Goal: Transaction & Acquisition: Purchase product/service

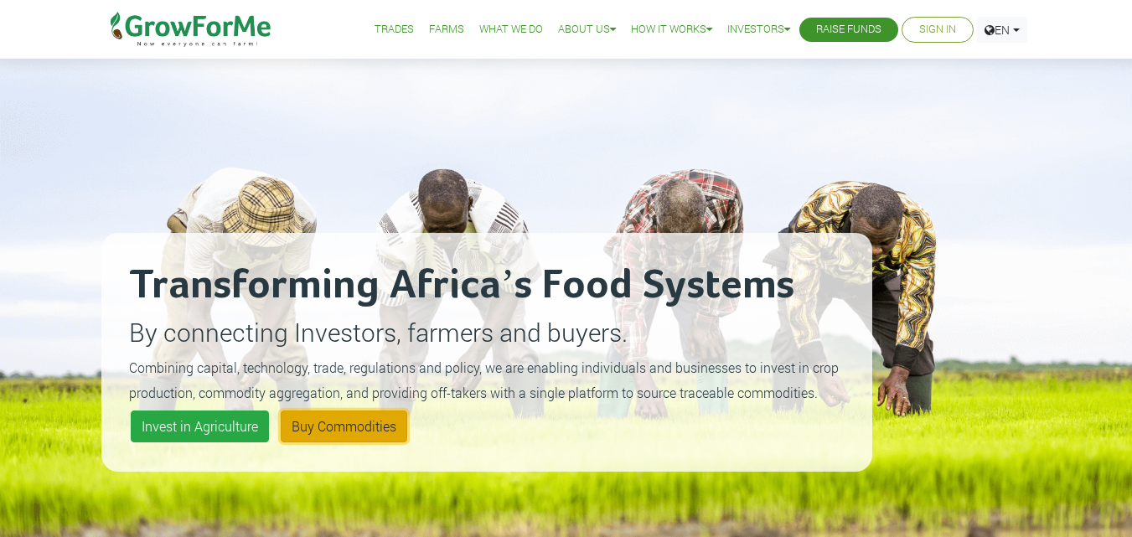
click at [321, 437] on link "Buy Commodities" at bounding box center [344, 427] width 127 height 32
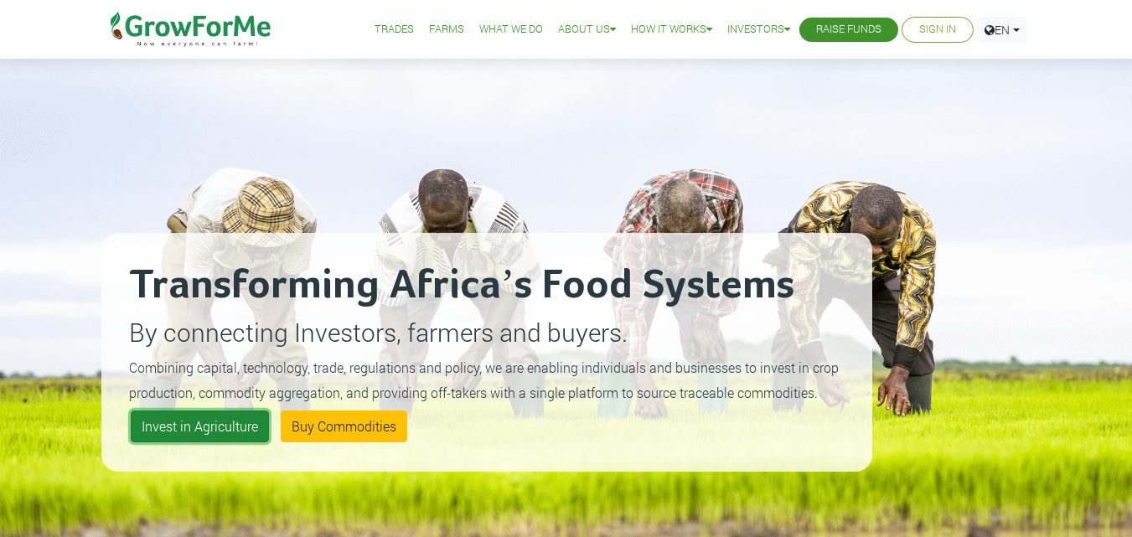
click at [233, 434] on link "Invest in Agriculture" at bounding box center [200, 427] width 138 height 32
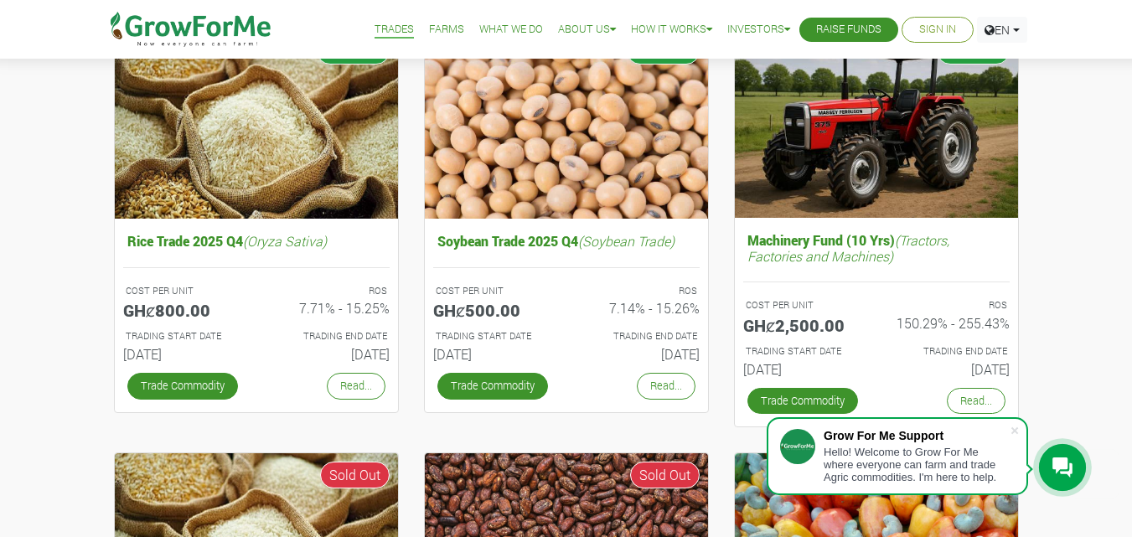
scroll to position [704, 0]
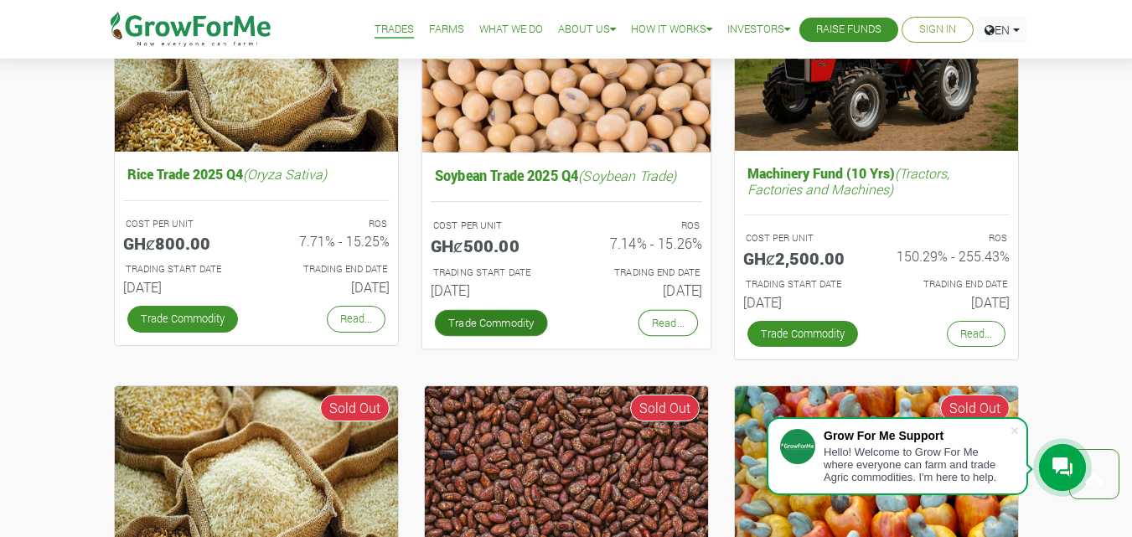
click at [482, 326] on link "Trade Commodity" at bounding box center [490, 322] width 113 height 27
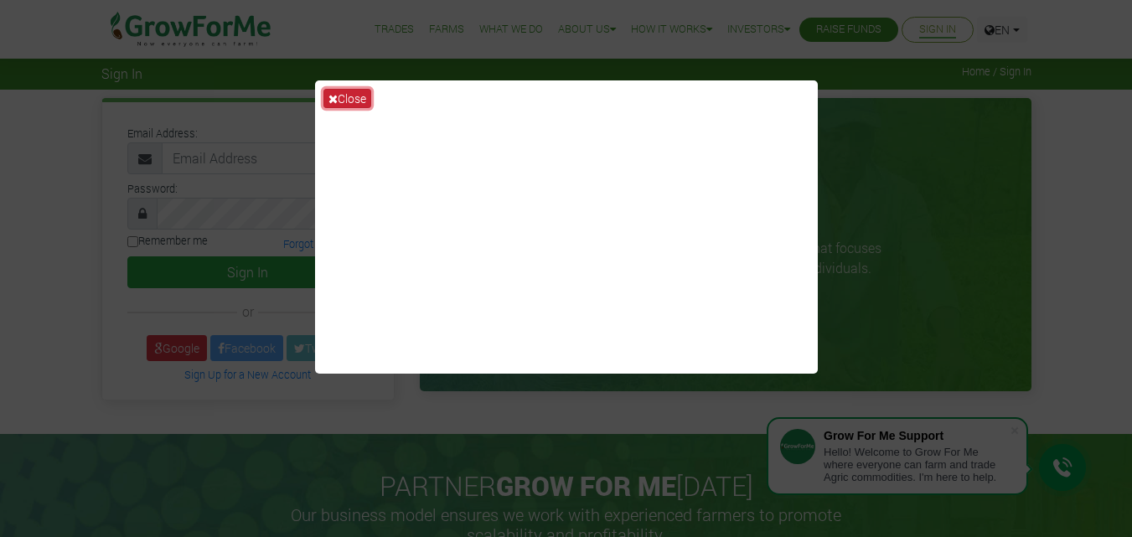
click at [341, 101] on button "Close" at bounding box center [347, 98] width 48 height 19
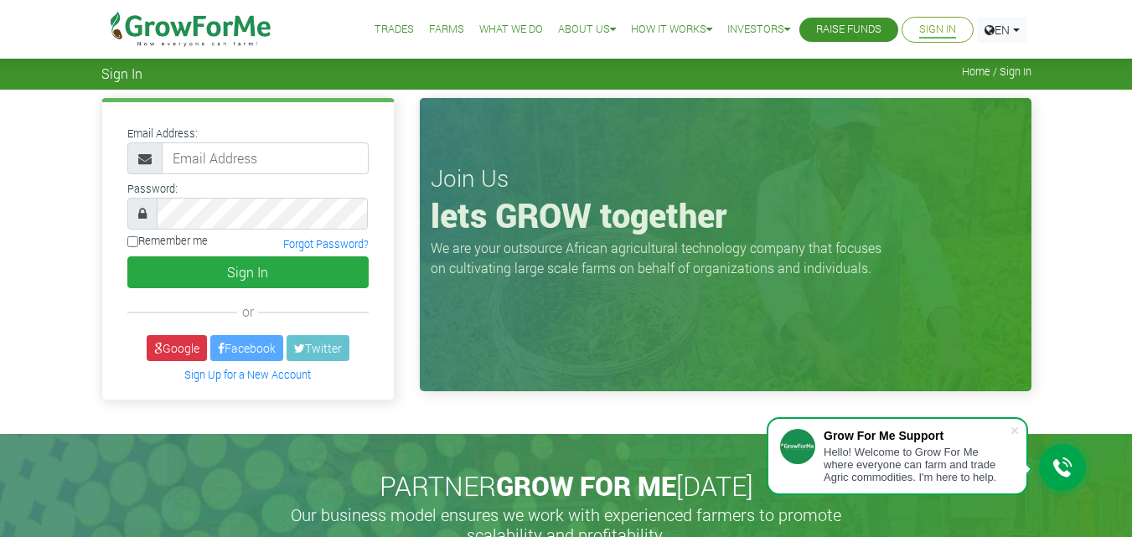
click at [236, 32] on img at bounding box center [192, 29] width 172 height 59
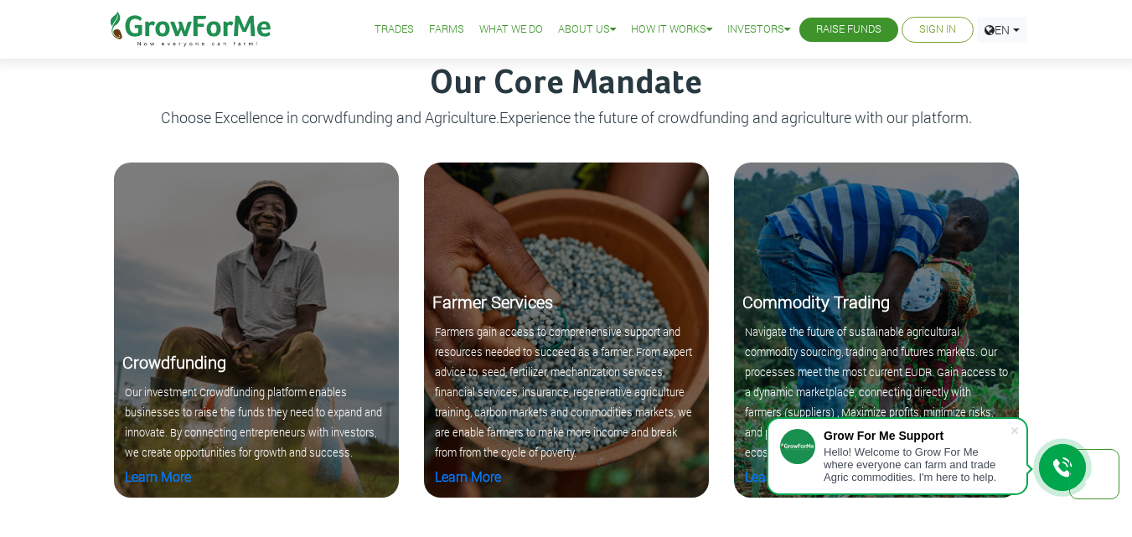
scroll to position [1622, 0]
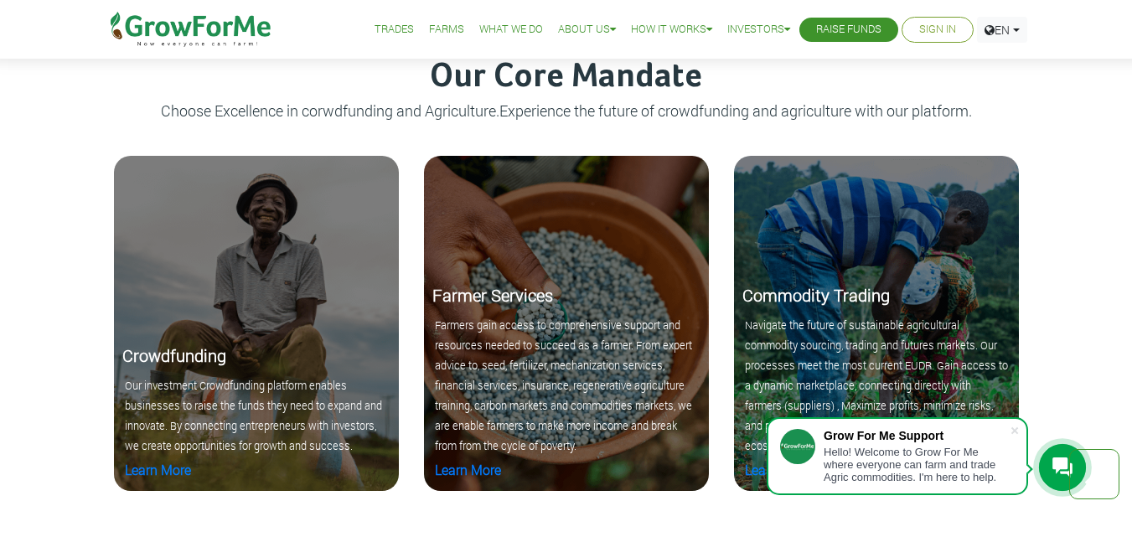
click at [1131, 257] on html "Grow For Me Support Hello! Welcome to Grow For Me where everyone can farm and t…" at bounding box center [566, 434] width 1132 height 4113
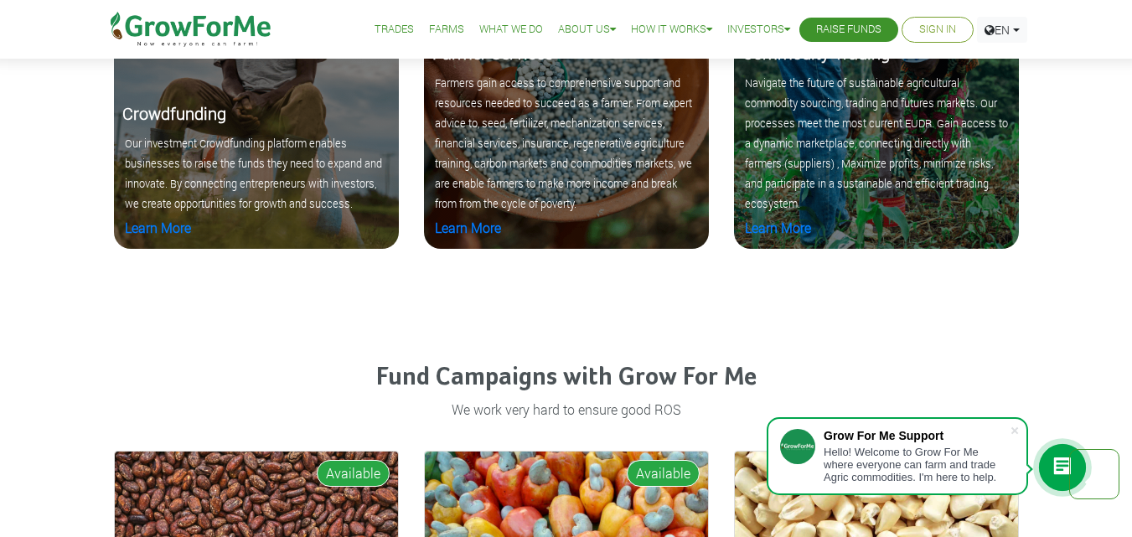
scroll to position [1962, 0]
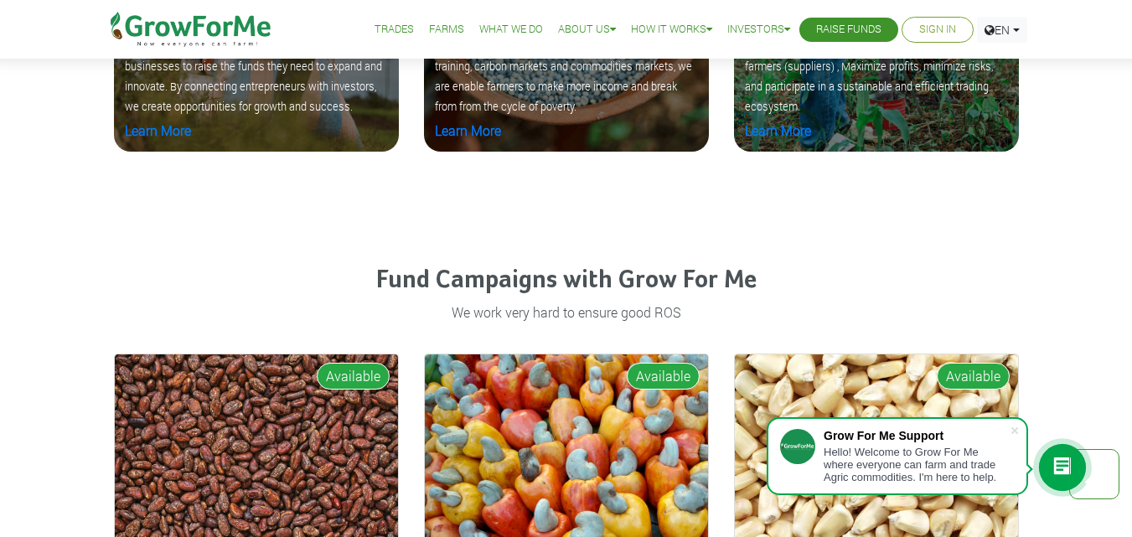
drag, startPoint x: 1125, startPoint y: 302, endPoint x: 1123, endPoint y: 310, distance: 8.7
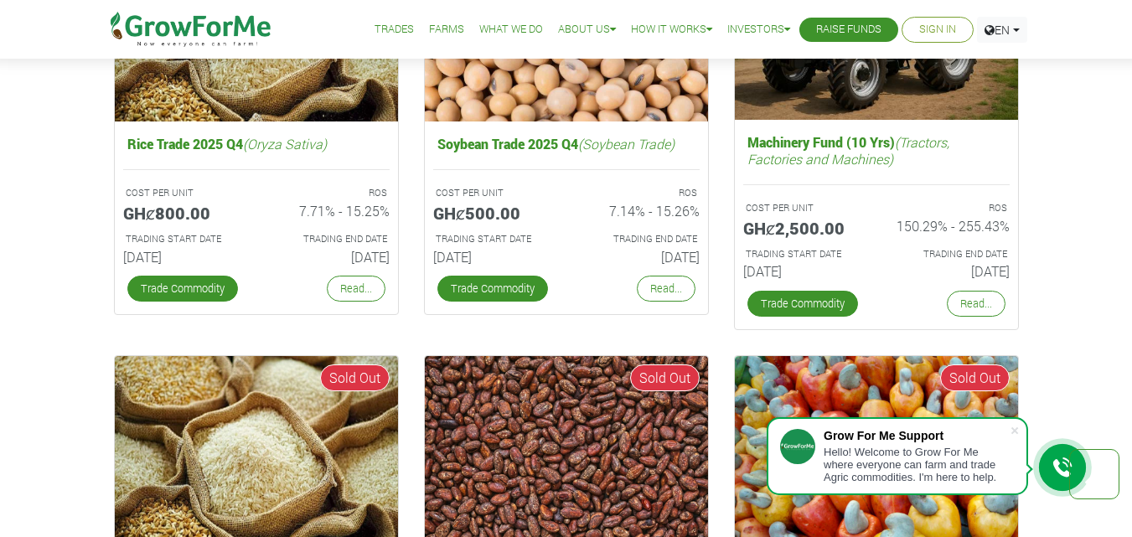
scroll to position [2833, 0]
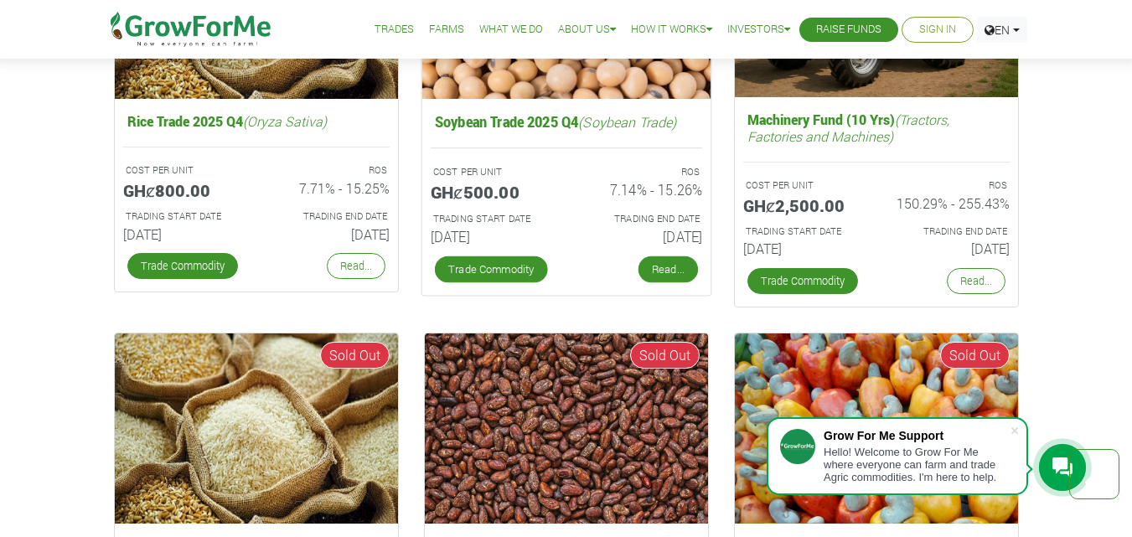
click at [665, 266] on link "Read..." at bounding box center [667, 269] width 59 height 27
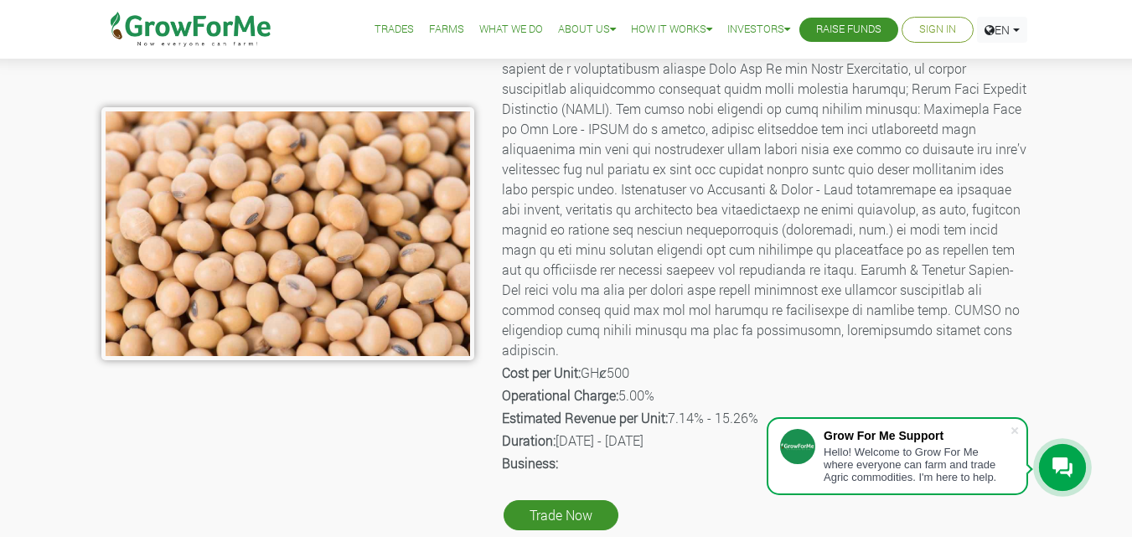
scroll to position [276, 0]
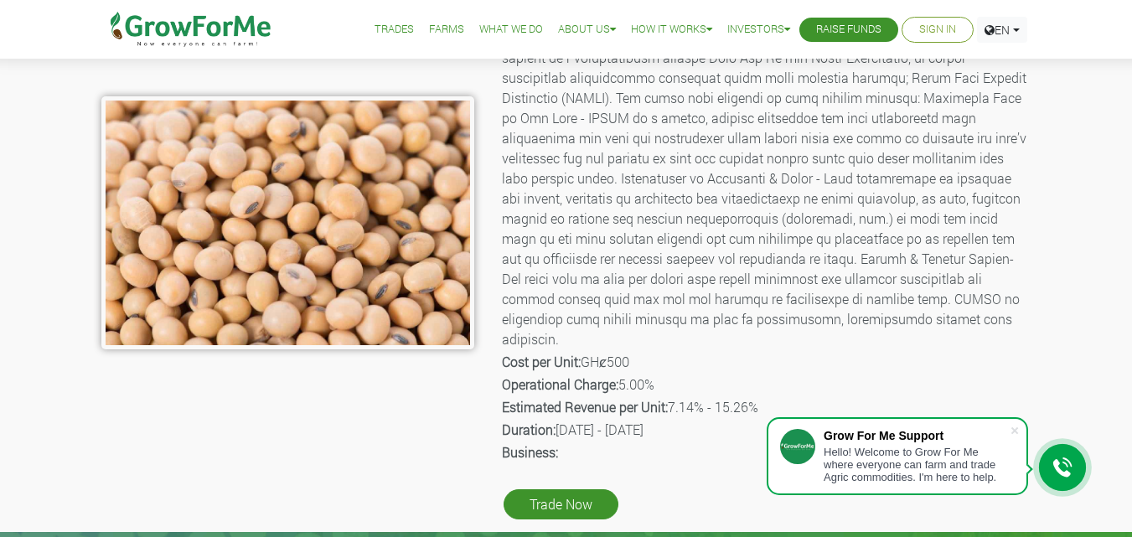
drag, startPoint x: 1139, startPoint y: 84, endPoint x: 1116, endPoint y: 167, distance: 86.0
click at [1011, 431] on span at bounding box center [1014, 430] width 17 height 17
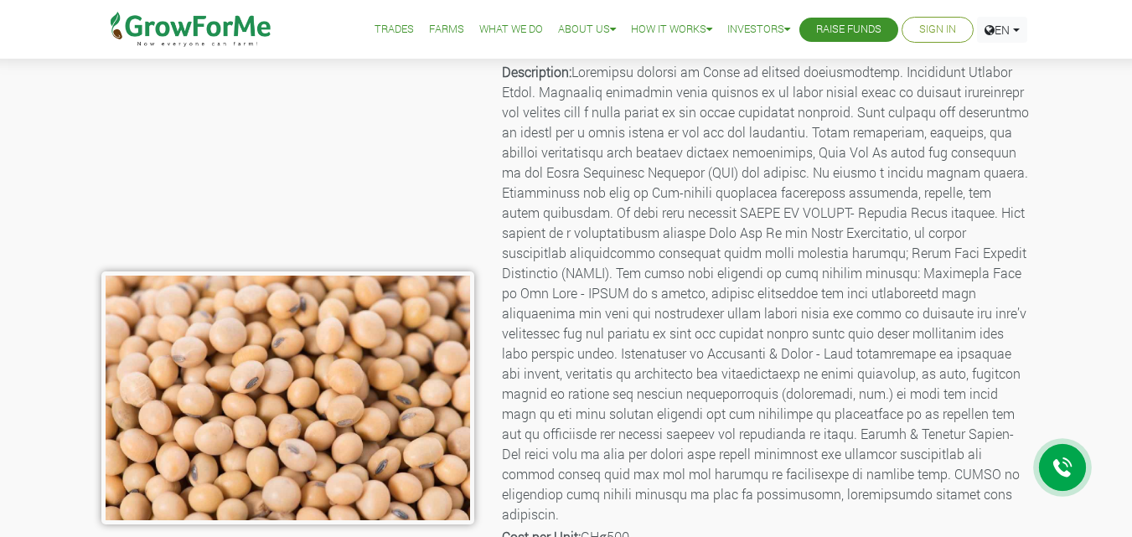
scroll to position [0, 0]
